Goal: Information Seeking & Learning: Learn about a topic

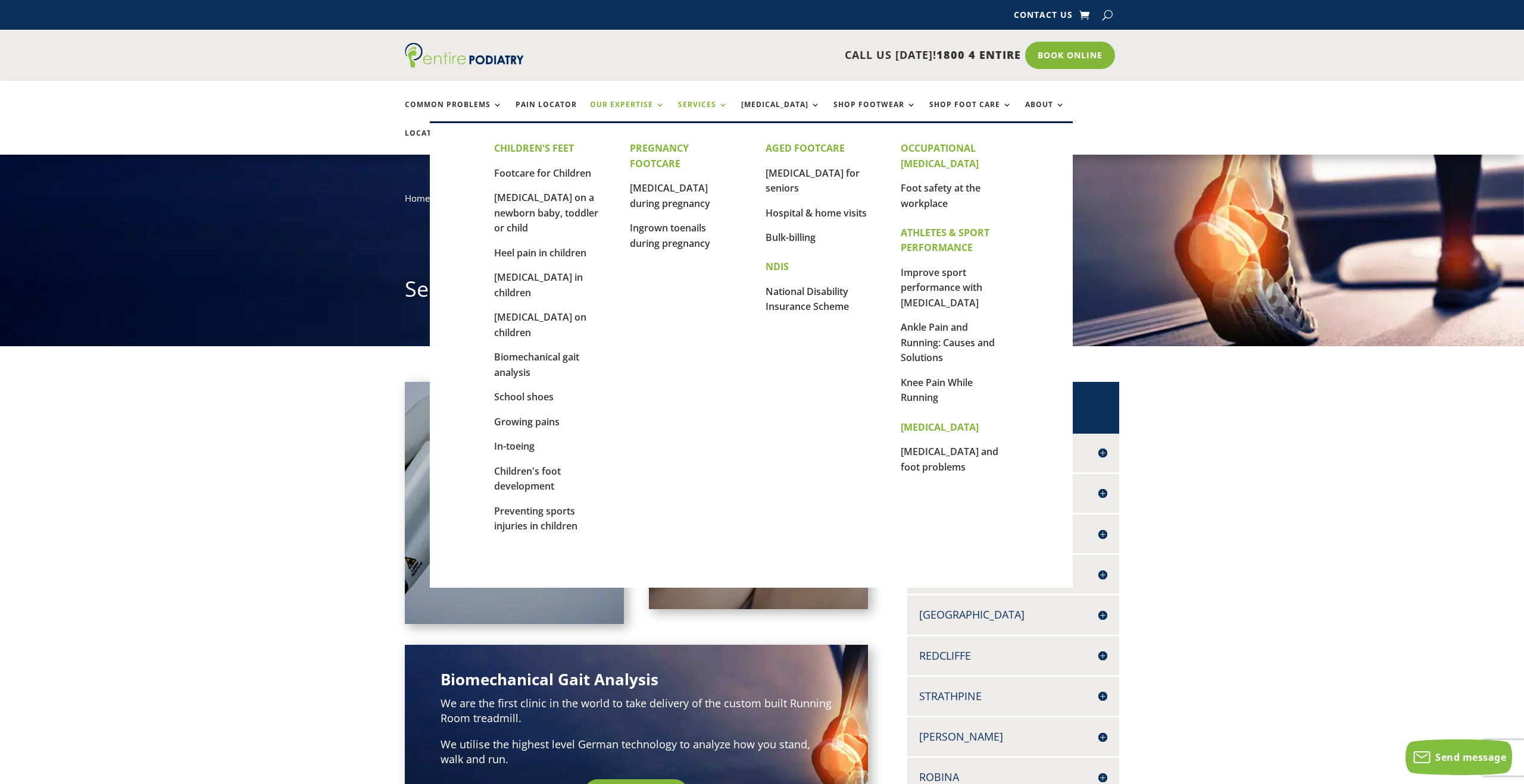
click at [634, 105] on link "Our Expertise" at bounding box center [627, 114] width 75 height 26
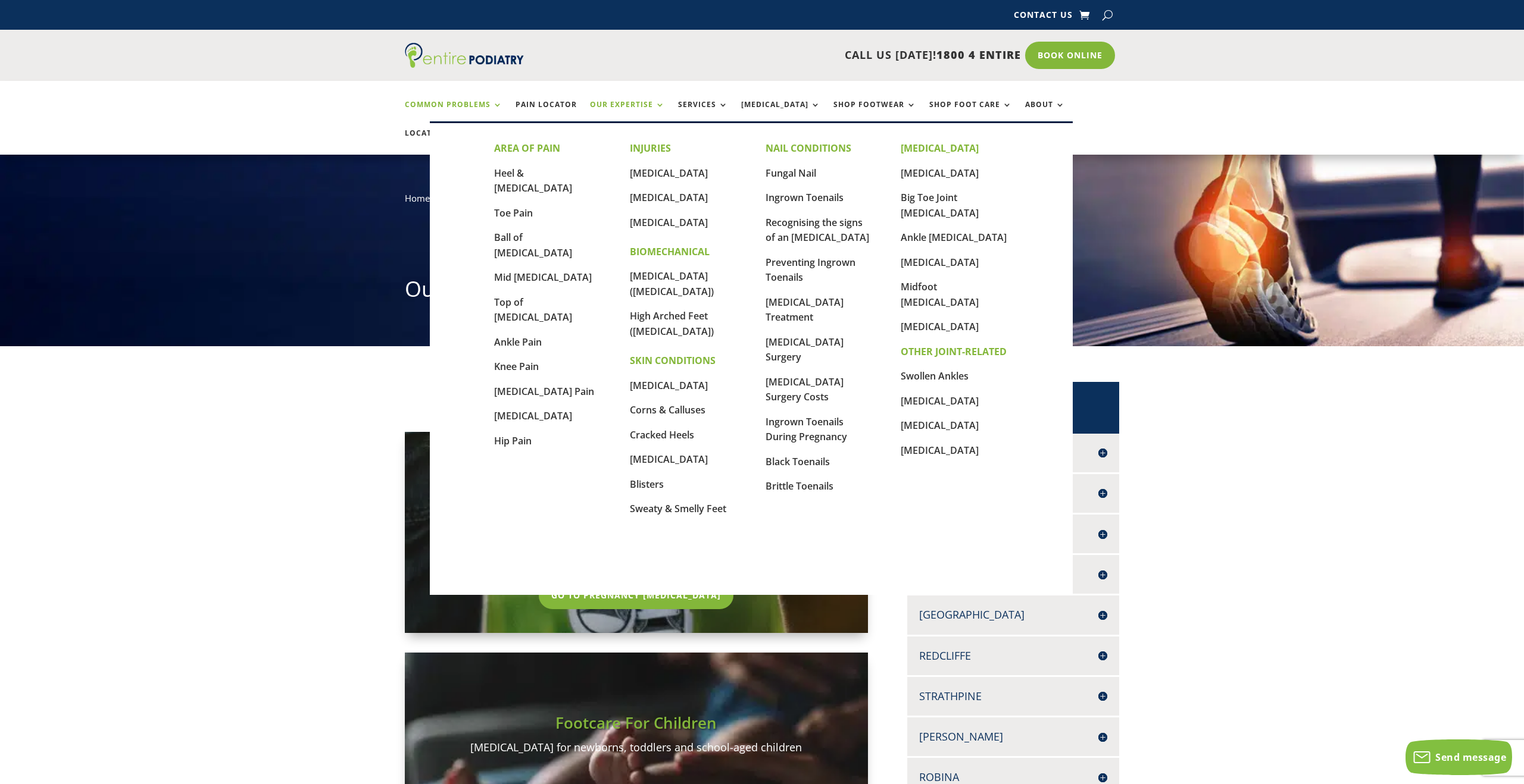
click at [475, 101] on link "Common Problems" at bounding box center [454, 114] width 98 height 26
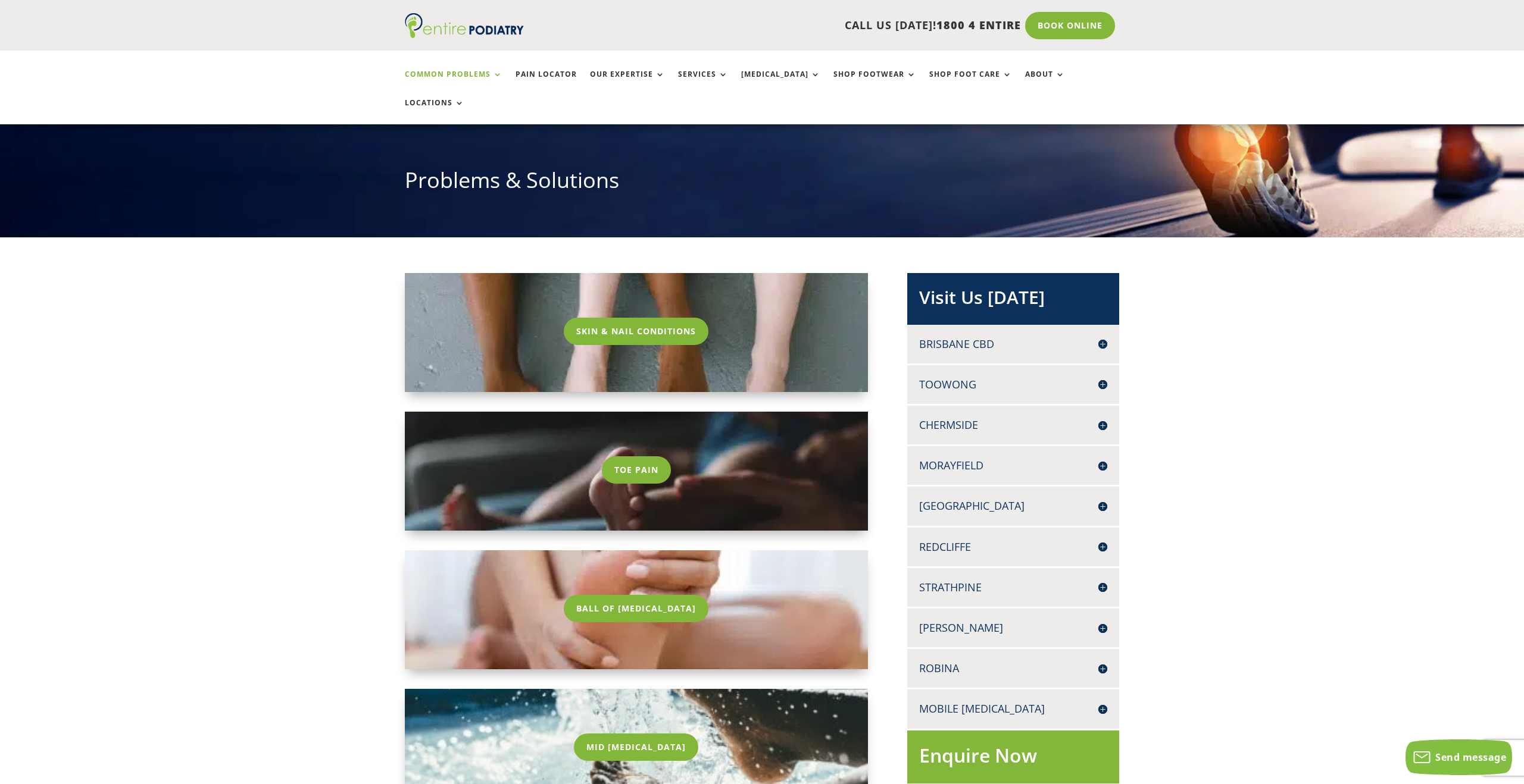
scroll to position [109, 0]
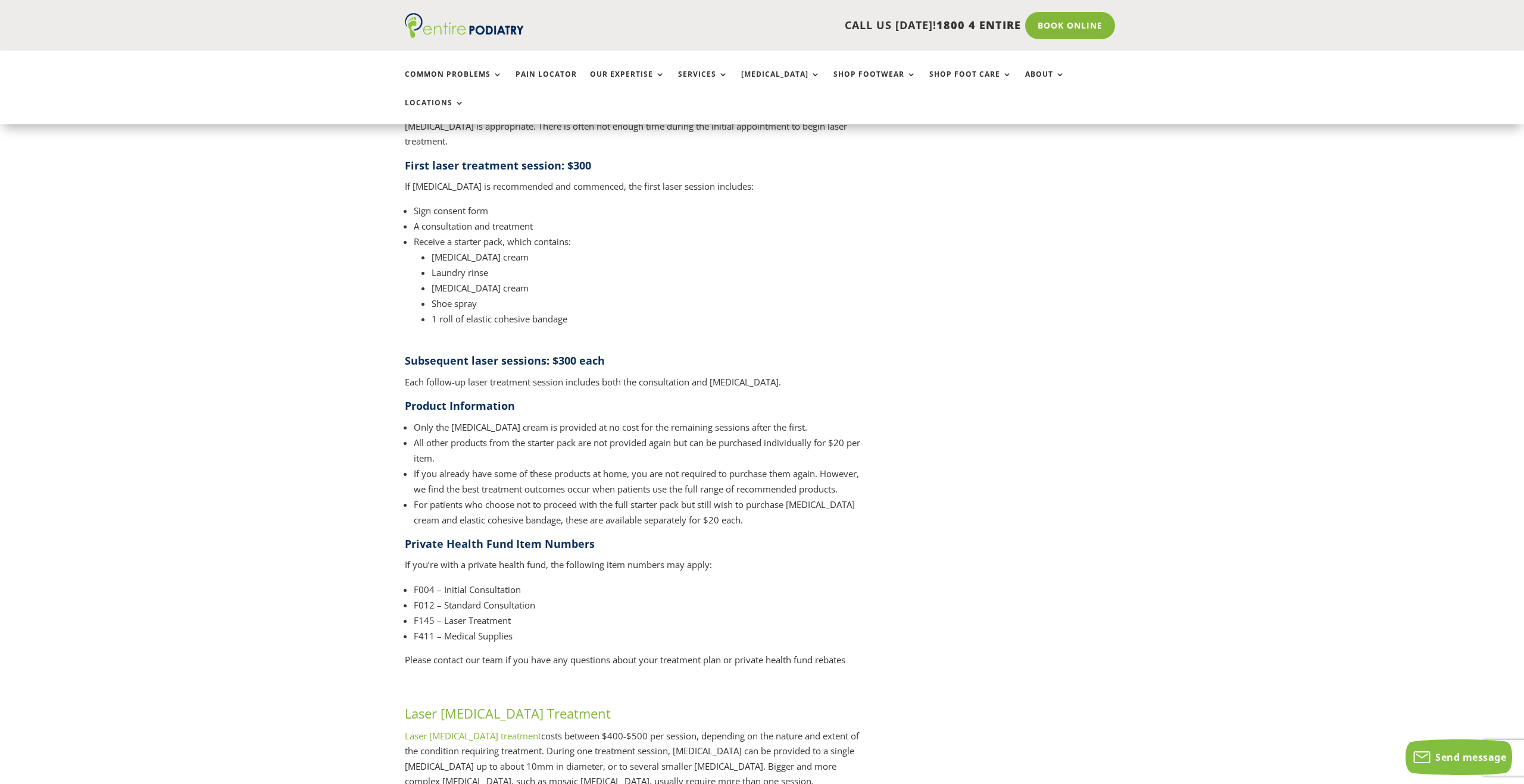
scroll to position [1426, 0]
